Goal: Information Seeking & Learning: Learn about a topic

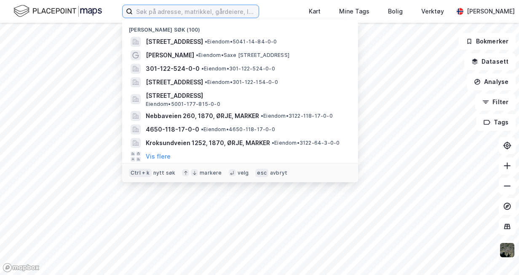
click at [163, 13] on input at bounding box center [196, 11] width 126 height 13
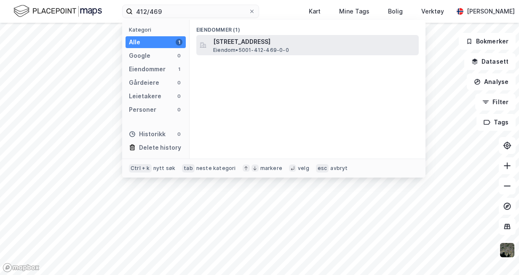
click at [248, 45] on span "[STREET_ADDRESS]" at bounding box center [314, 42] width 202 height 10
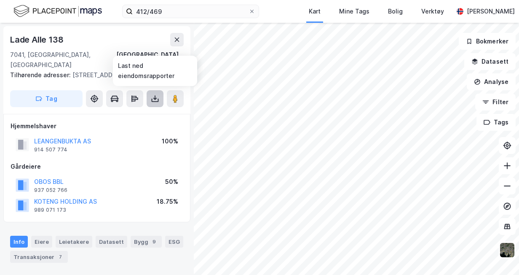
click at [152, 100] on icon at bounding box center [155, 98] width 8 height 8
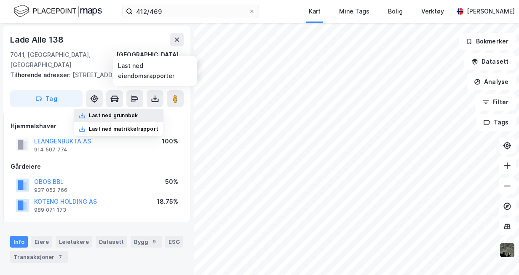
click at [130, 116] on div "Last ned grunnbok" at bounding box center [113, 115] width 49 height 7
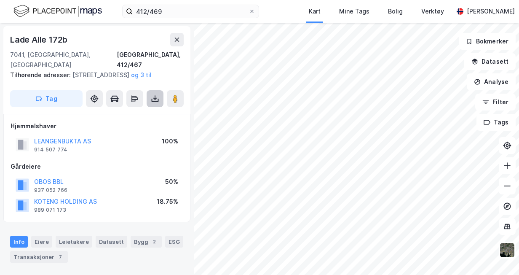
click at [151, 103] on button at bounding box center [155, 98] width 17 height 17
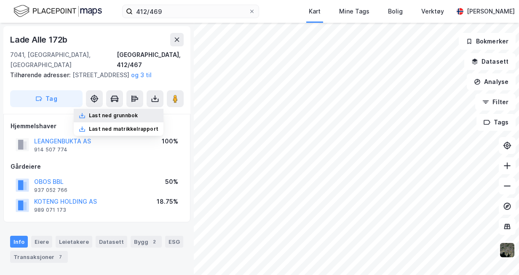
click at [137, 117] on div "Last ned grunnbok" at bounding box center [113, 115] width 49 height 7
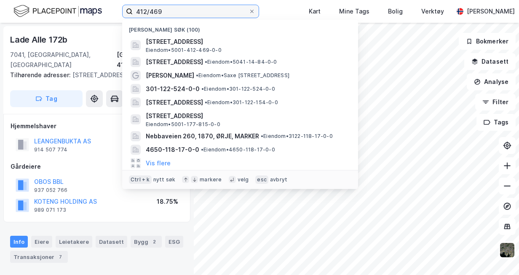
click at [175, 10] on input "412/469" at bounding box center [191, 11] width 116 height 13
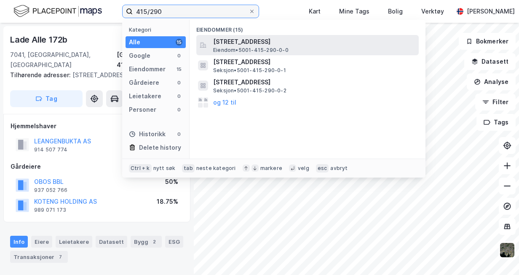
type input "415/290"
click at [243, 45] on span "[STREET_ADDRESS]" at bounding box center [314, 42] width 202 height 10
